Goal: Information Seeking & Learning: Learn about a topic

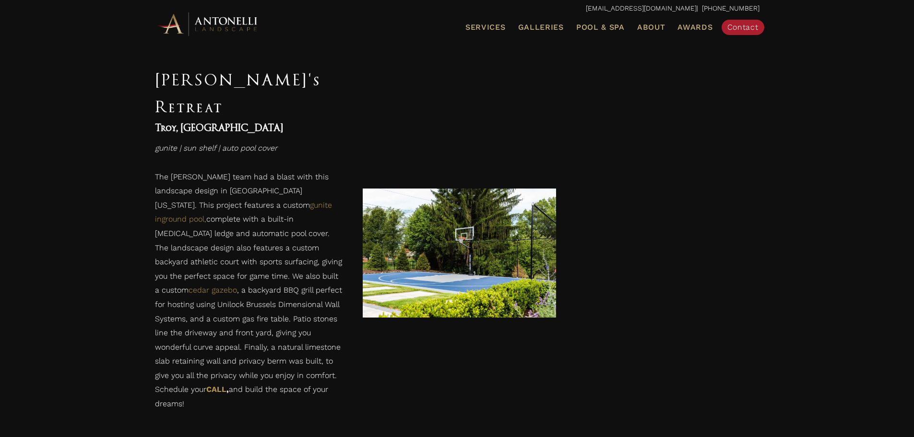
scroll to position [672, 0]
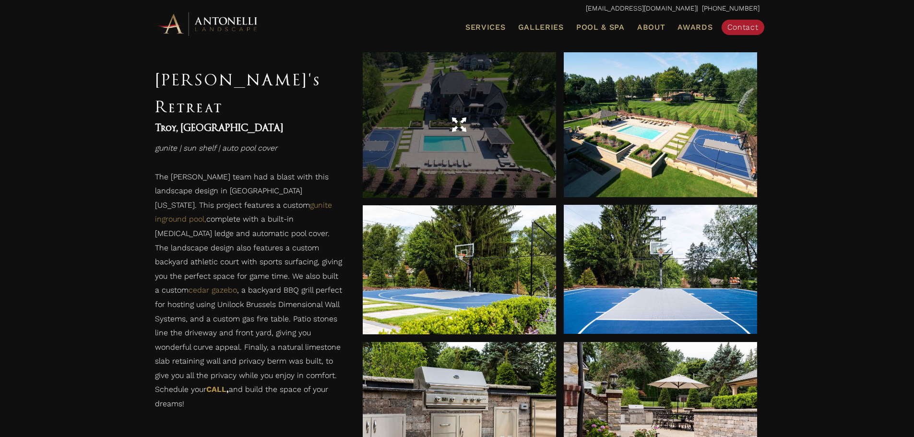
click at [496, 114] on div at bounding box center [459, 125] width 193 height 27
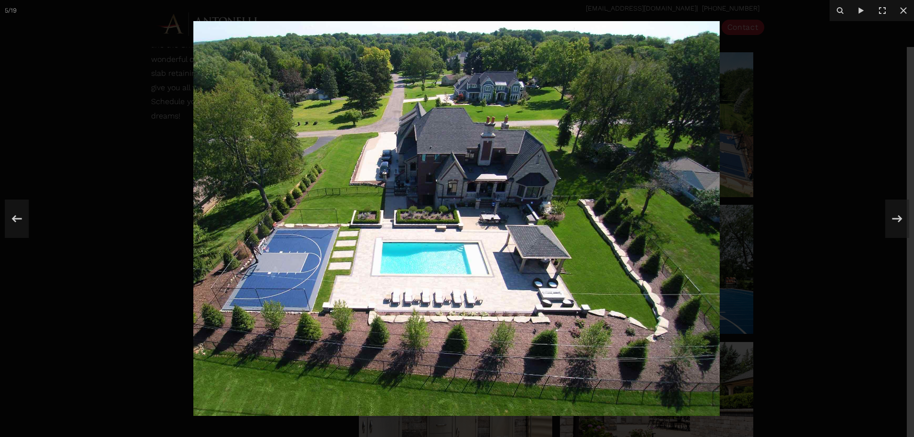
click at [281, 219] on img at bounding box center [456, 218] width 526 height 395
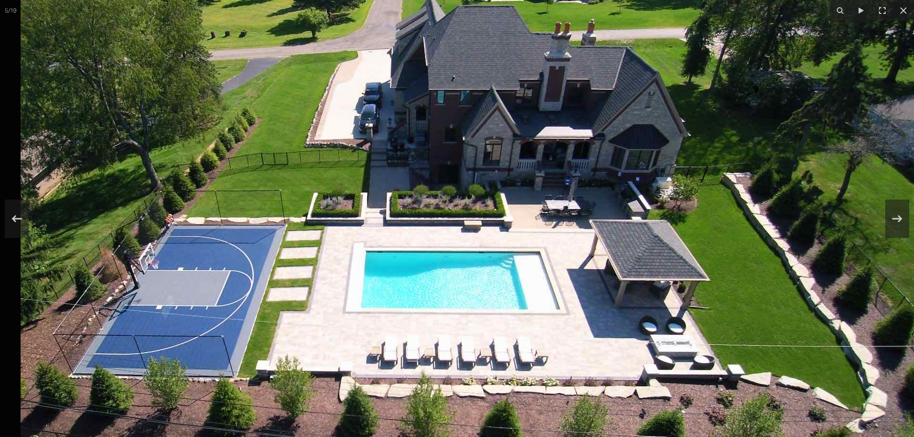
drag, startPoint x: 201, startPoint y: 223, endPoint x: 256, endPoint y: 212, distance: 56.2
click at [256, 212] on img at bounding box center [501, 208] width 960 height 720
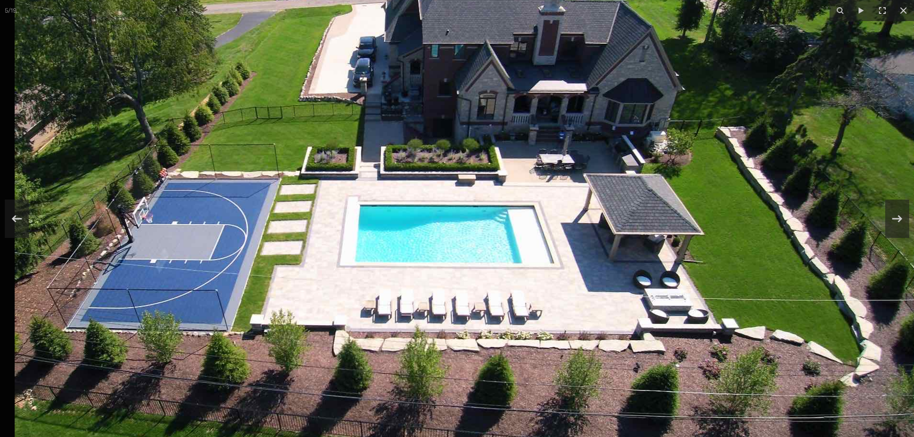
drag, startPoint x: 575, startPoint y: 287, endPoint x: 612, endPoint y: 241, distance: 59.1
click at [612, 241] on img at bounding box center [495, 162] width 960 height 720
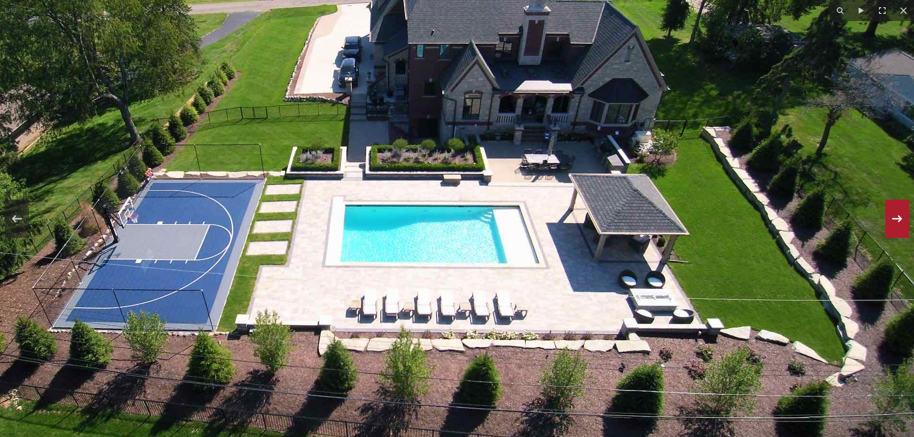
click at [893, 228] on icon at bounding box center [897, 219] width 17 height 32
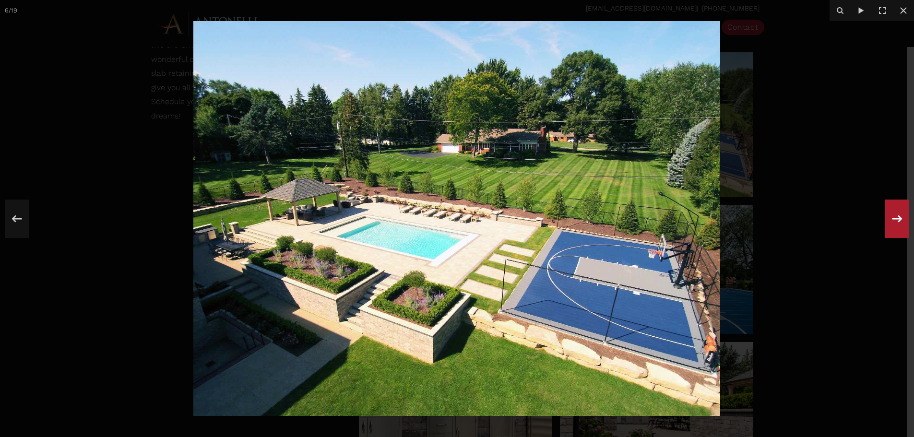
click at [893, 228] on icon at bounding box center [897, 219] width 17 height 32
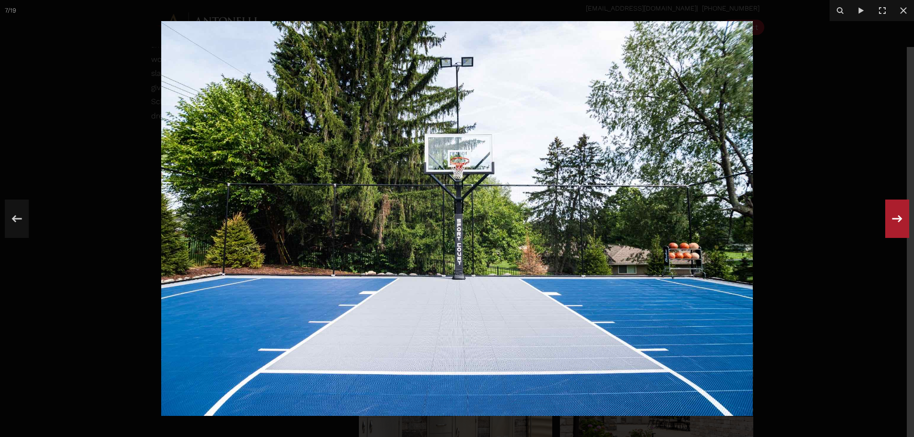
click at [893, 228] on icon at bounding box center [897, 219] width 17 height 32
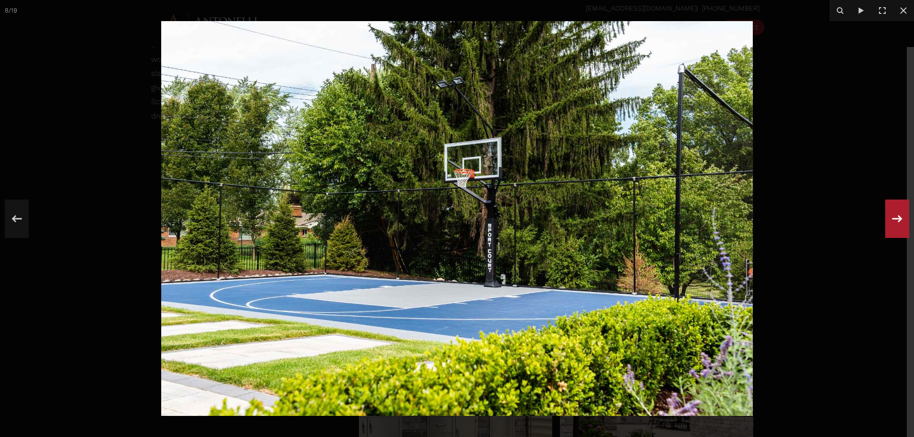
click at [893, 228] on icon at bounding box center [897, 219] width 17 height 32
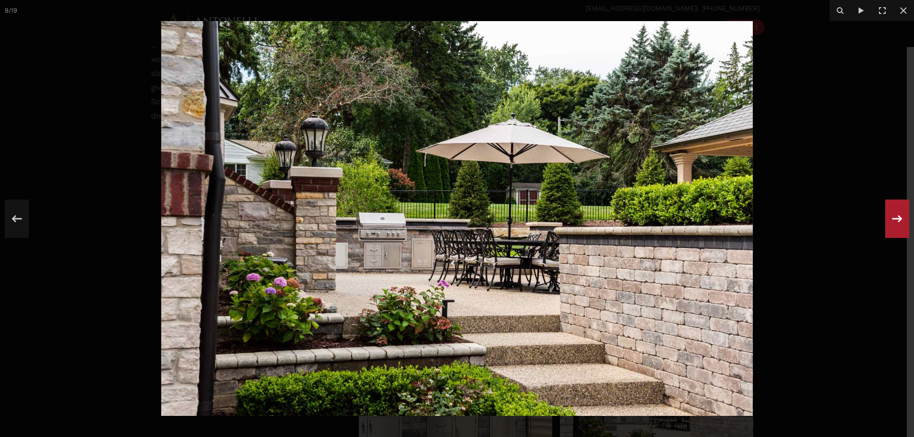
click at [893, 228] on icon at bounding box center [897, 219] width 17 height 32
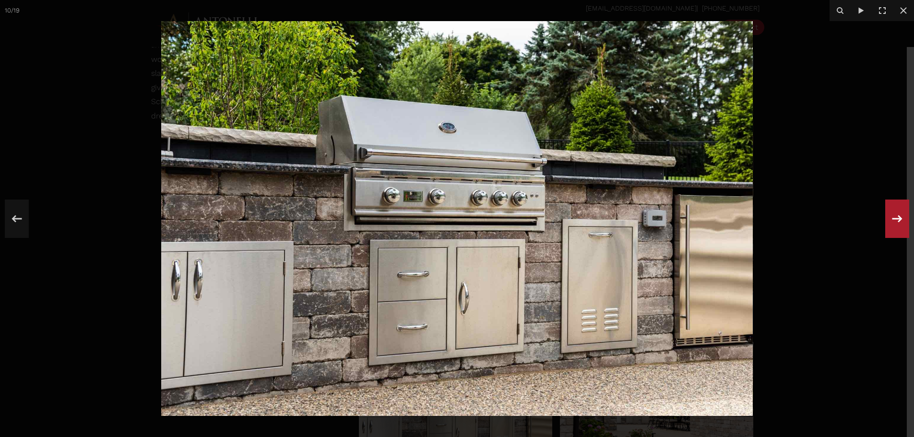
click at [893, 228] on icon at bounding box center [897, 219] width 17 height 32
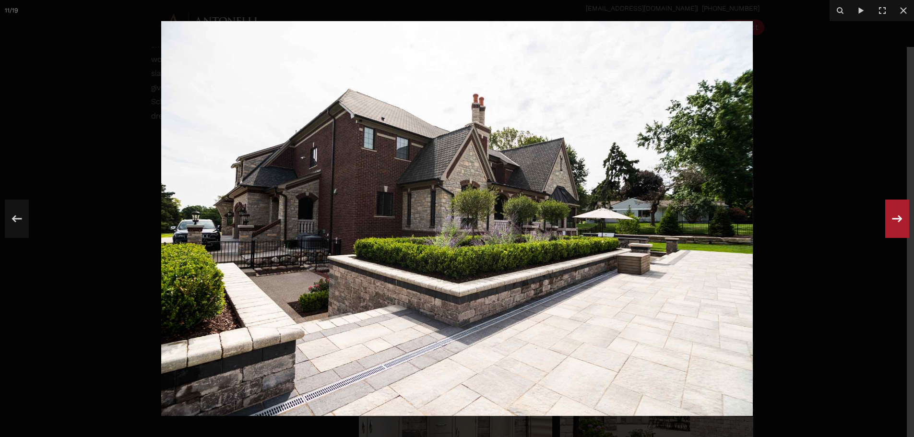
click at [893, 228] on icon at bounding box center [897, 219] width 17 height 32
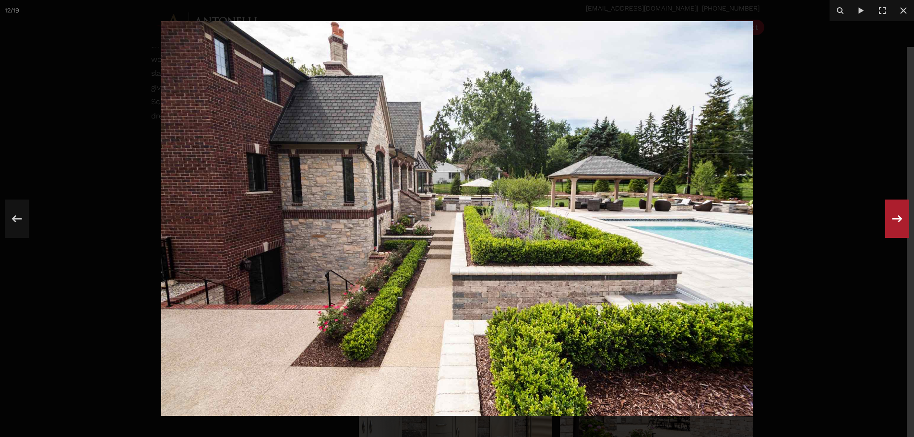
click at [893, 228] on icon at bounding box center [897, 219] width 17 height 32
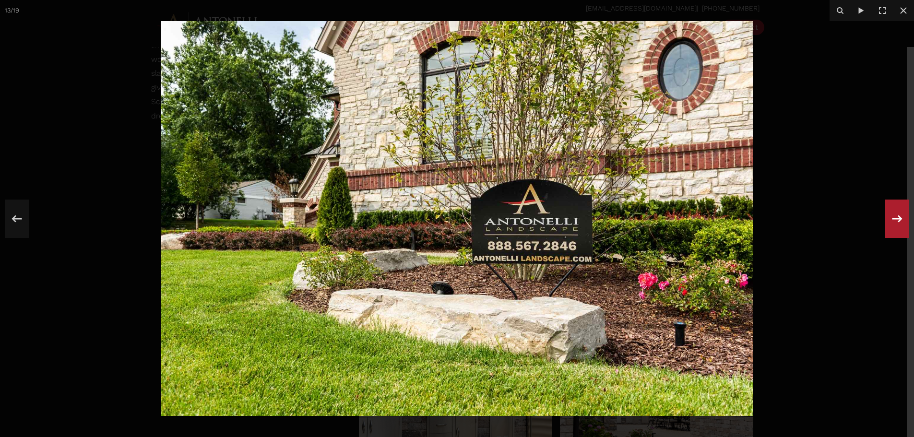
click at [893, 228] on icon at bounding box center [897, 219] width 17 height 32
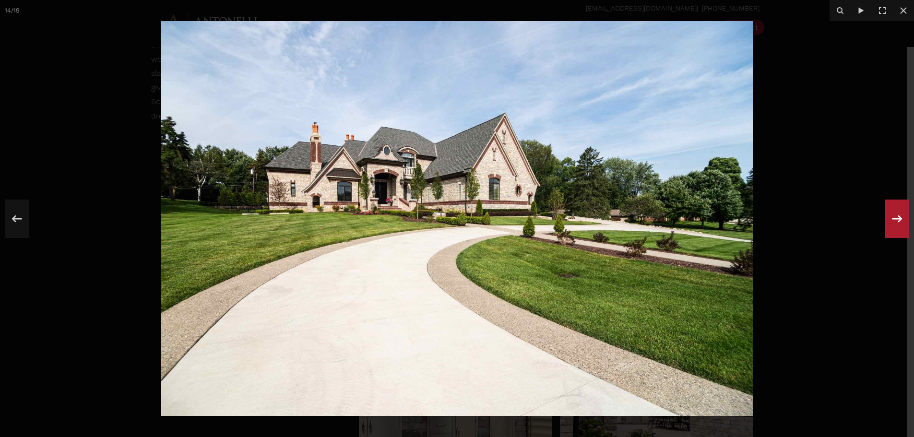
click at [893, 228] on icon at bounding box center [897, 219] width 17 height 32
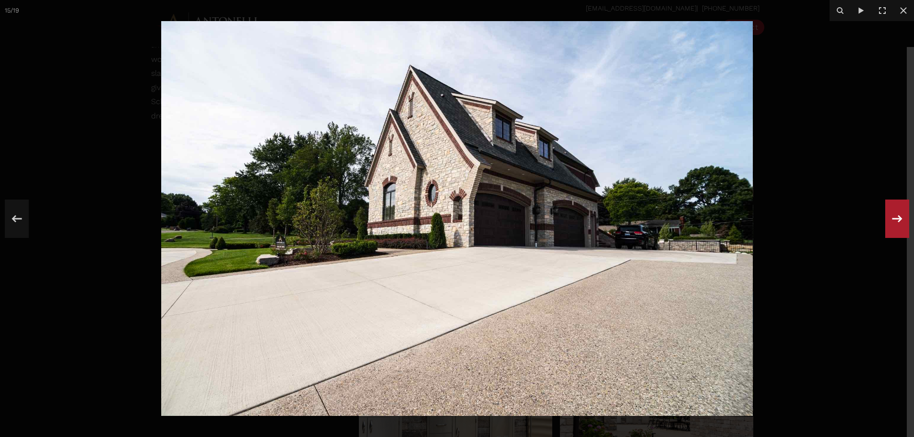
click at [893, 228] on icon at bounding box center [897, 219] width 17 height 32
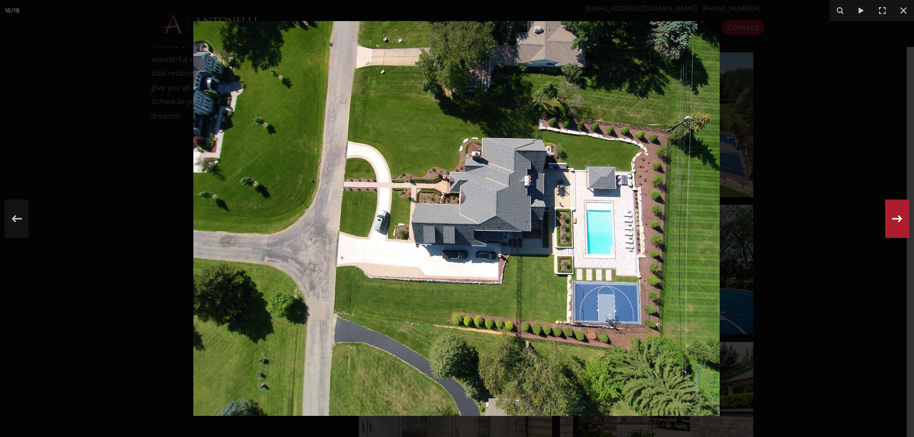
click at [893, 228] on icon at bounding box center [897, 219] width 17 height 32
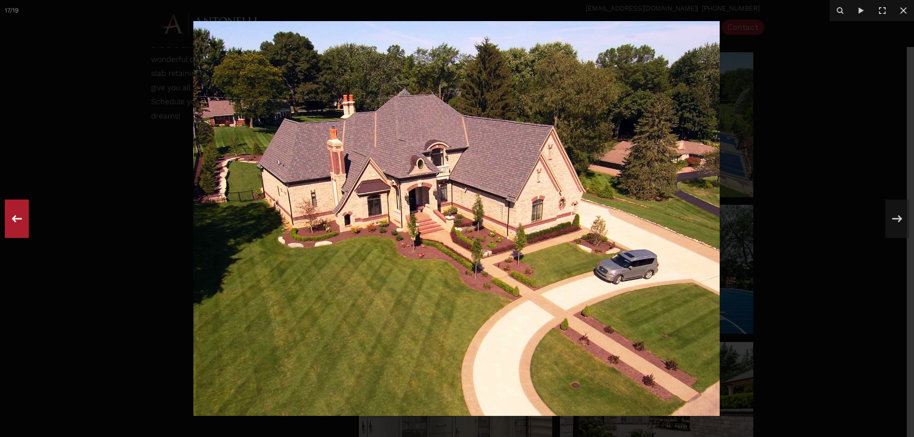
click at [14, 223] on icon at bounding box center [16, 219] width 17 height 32
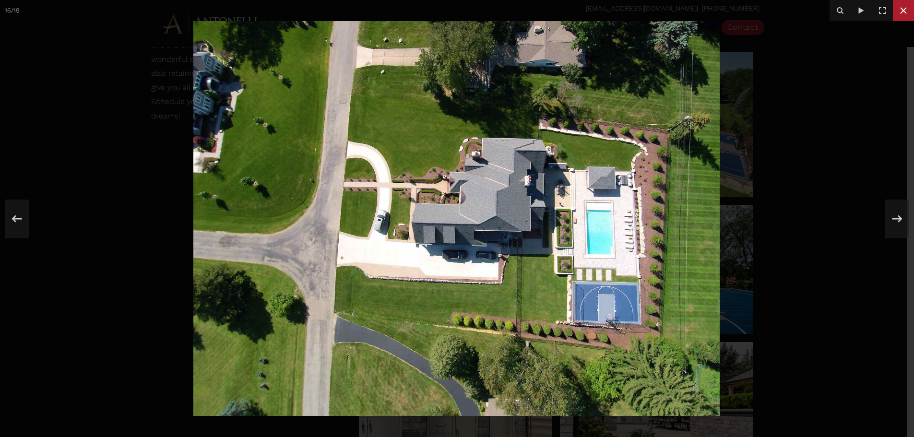
click at [913, 12] on button at bounding box center [903, 10] width 21 height 21
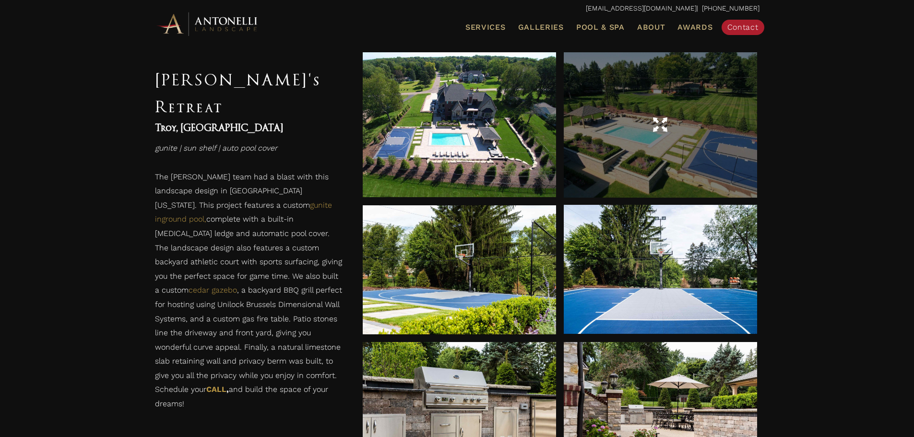
click at [633, 129] on div at bounding box center [660, 125] width 193 height 27
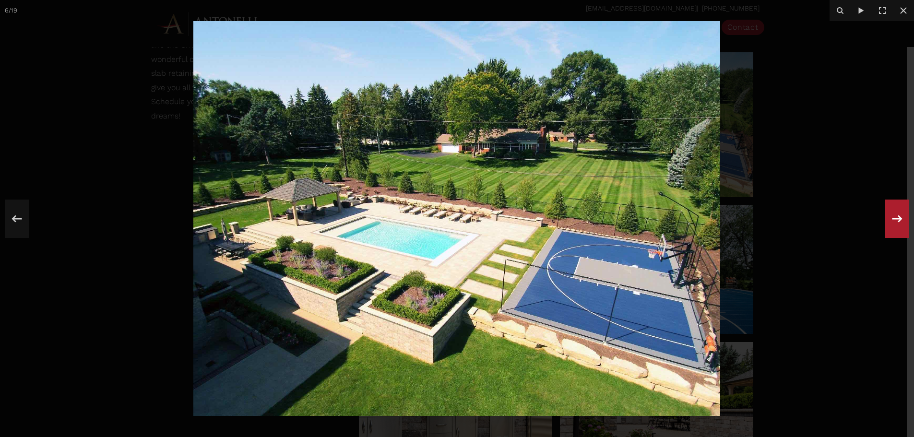
click at [896, 226] on icon at bounding box center [897, 219] width 17 height 32
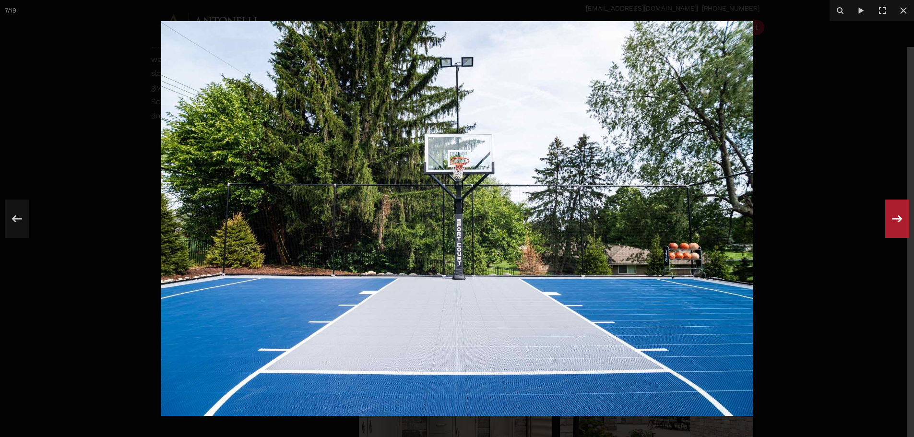
click at [896, 226] on icon at bounding box center [897, 219] width 17 height 32
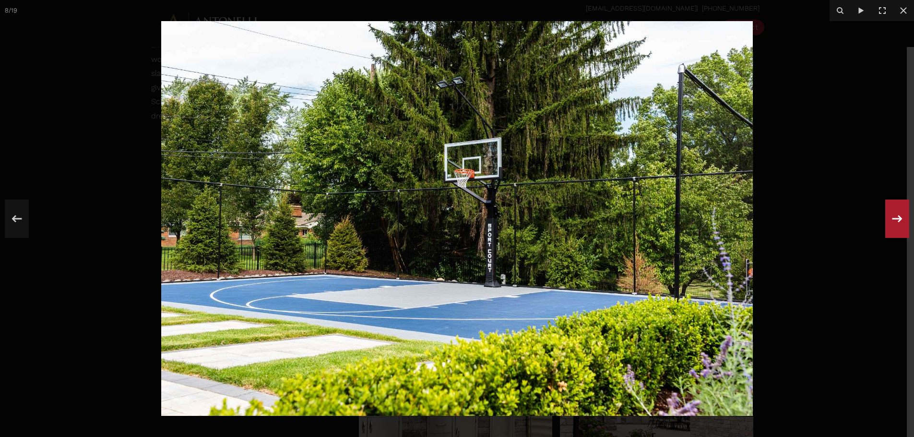
click at [896, 226] on icon at bounding box center [897, 219] width 17 height 32
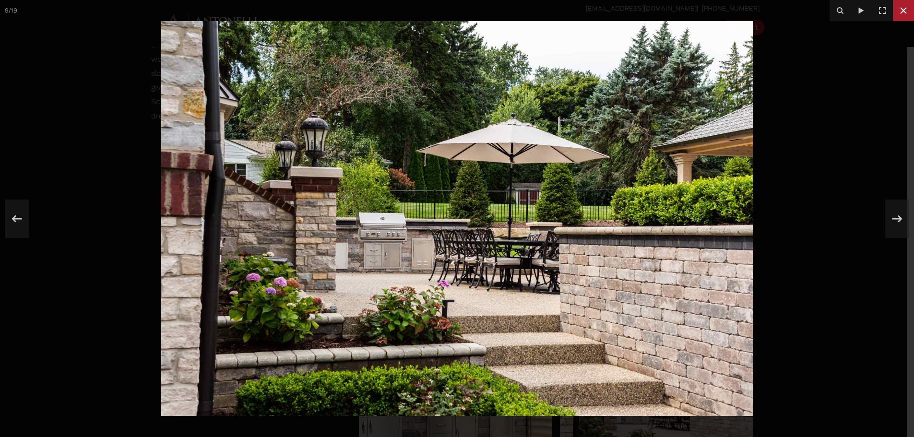
click at [902, 7] on icon at bounding box center [904, 11] width 12 height 12
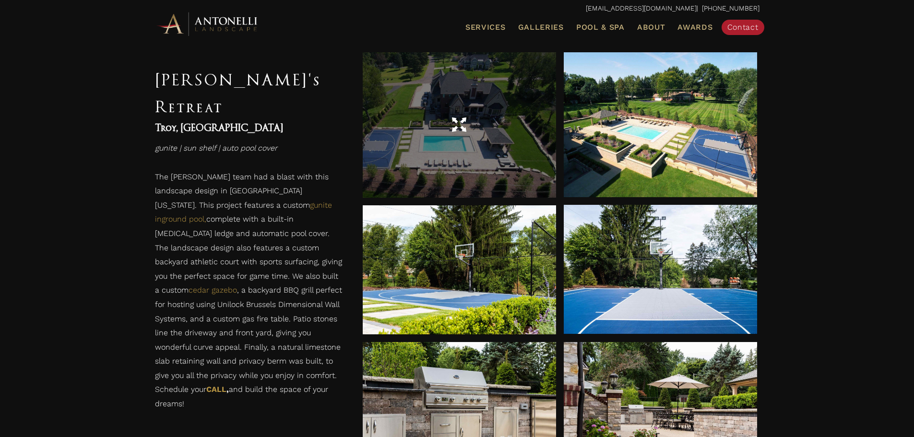
click at [455, 152] on div at bounding box center [459, 124] width 193 height 145
